Goal: Task Accomplishment & Management: Manage account settings

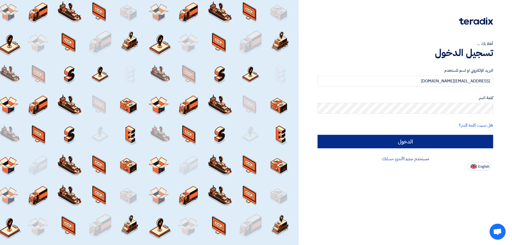
click at [438, 139] on input "الدخول" at bounding box center [406, 141] width 176 height 13
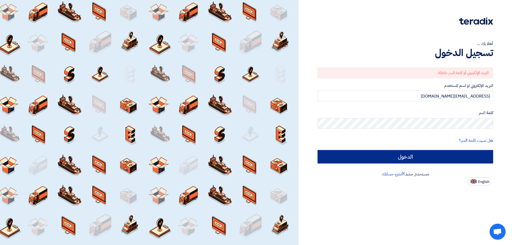
click at [414, 157] on input "الدخول" at bounding box center [406, 156] width 176 height 13
click at [419, 159] on input "الدخول" at bounding box center [406, 156] width 176 height 13
click at [318, 150] on input "الدخول" at bounding box center [406, 156] width 176 height 13
click at [411, 158] on input "الدخول" at bounding box center [406, 156] width 176 height 13
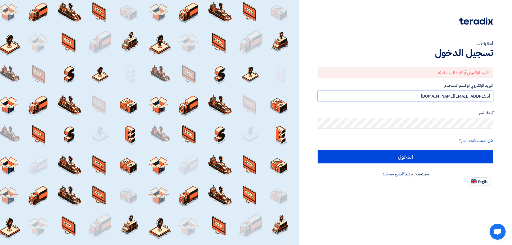
click at [450, 96] on input "[EMAIL_ADDRESS][DOMAIN_NAME]" at bounding box center [406, 96] width 176 height 11
click at [445, 98] on input "[EMAIL_ADDRESS][DOMAIN_NAME]" at bounding box center [406, 96] width 176 height 11
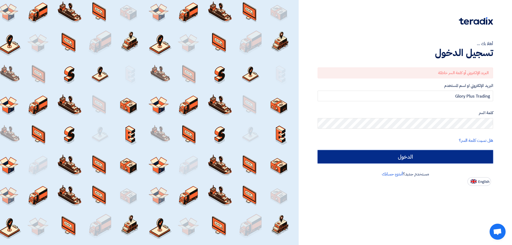
click at [432, 157] on input "الدخول" at bounding box center [406, 156] width 176 height 13
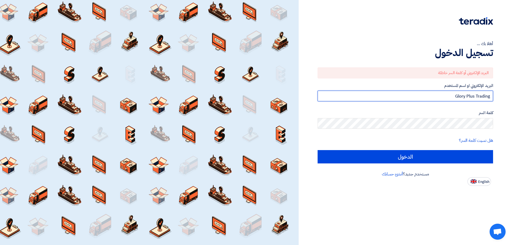
click at [453, 98] on input "Glory Plus Trading" at bounding box center [406, 96] width 176 height 11
type input "[EMAIL_ADDRESS][DOMAIN_NAME]"
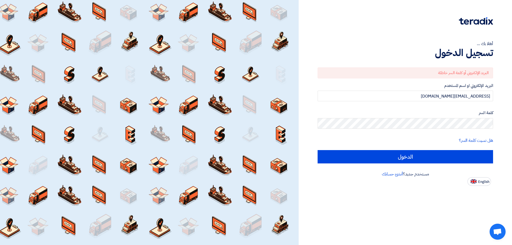
click at [449, 139] on div "هل نسيت كلمة السر؟" at bounding box center [406, 140] width 176 height 6
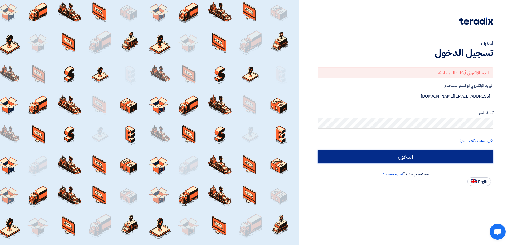
click at [411, 157] on input "الدخول" at bounding box center [406, 156] width 176 height 13
